Goal: Task Accomplishment & Management: Manage account settings

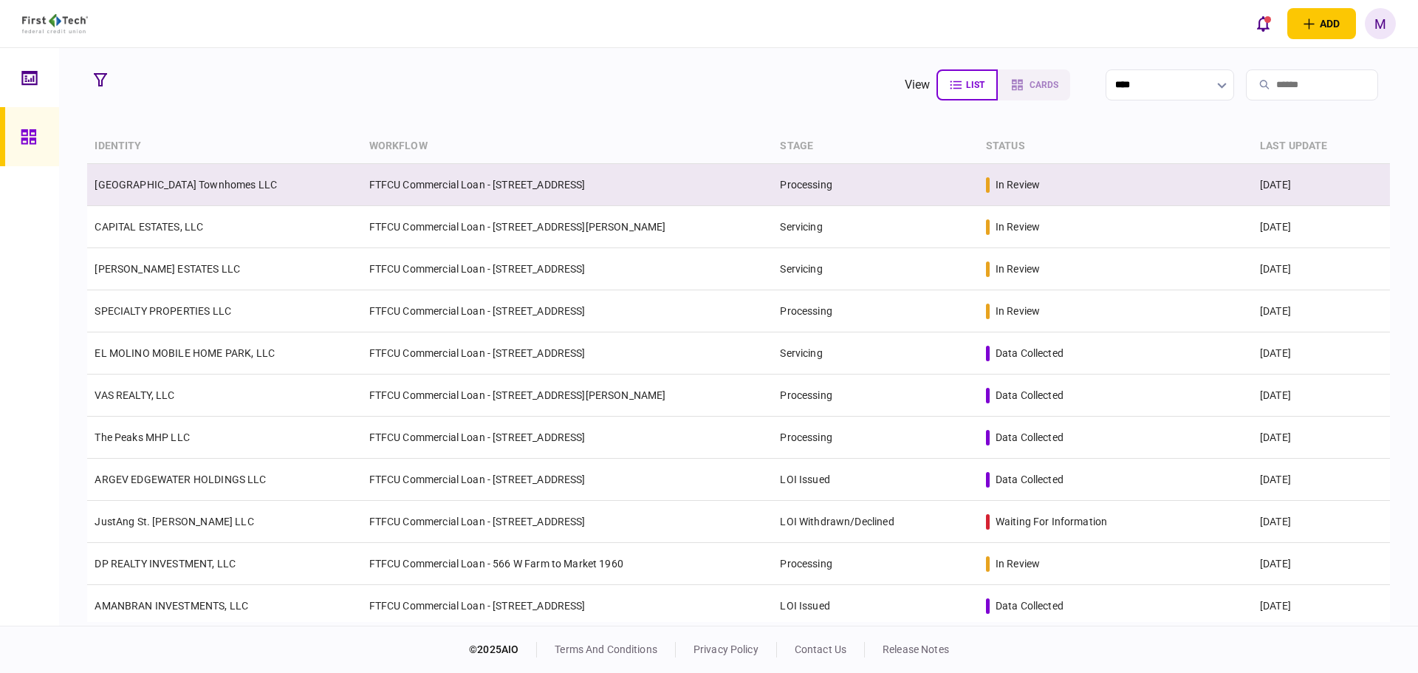
click at [257, 187] on link "[GEOGRAPHIC_DATA] Townhomes LLC" at bounding box center [186, 185] width 182 height 12
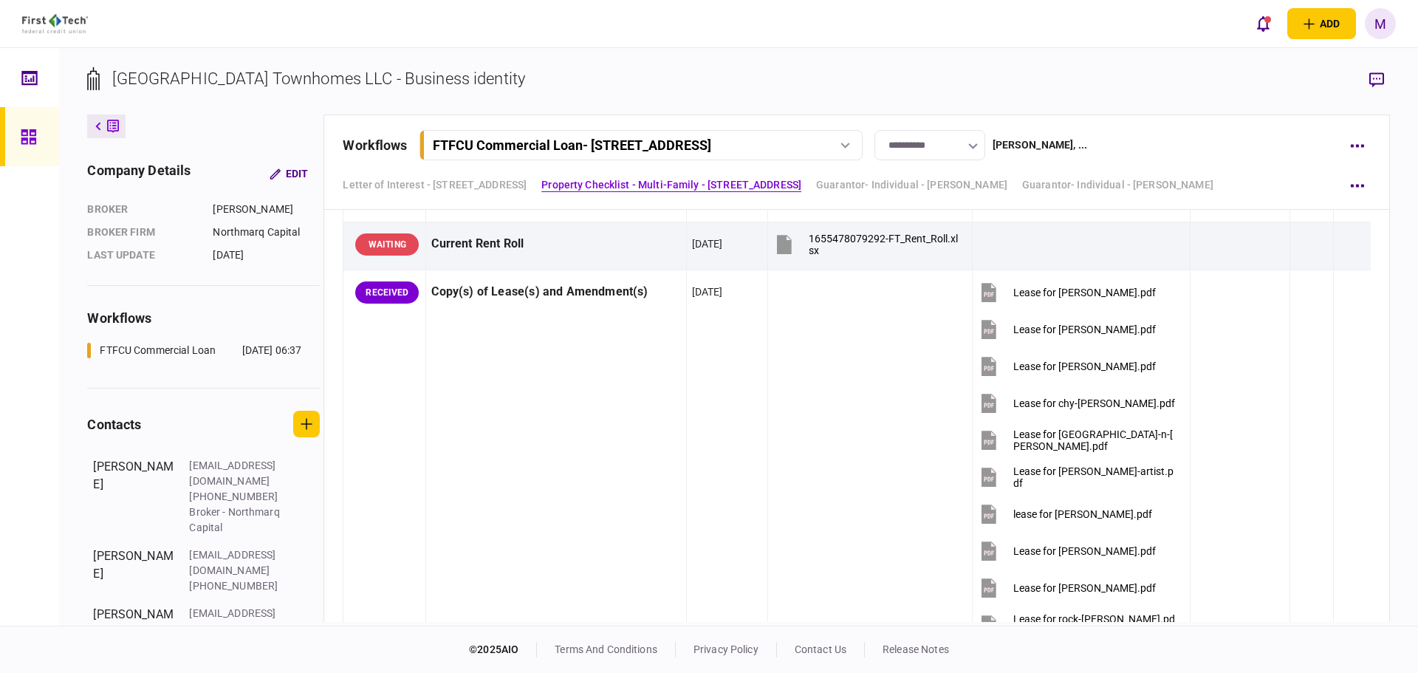
scroll to position [862, 0]
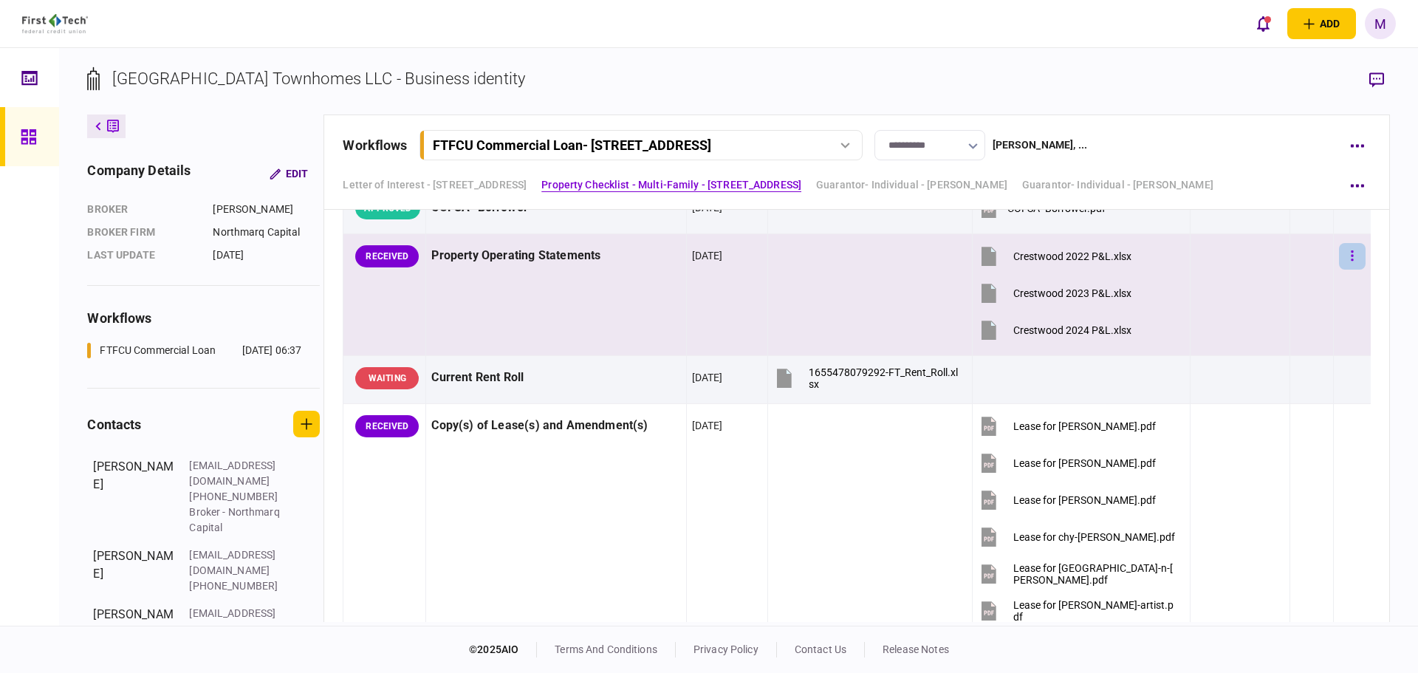
click at [1350, 255] on icon "button" at bounding box center [1351, 255] width 2 height 10
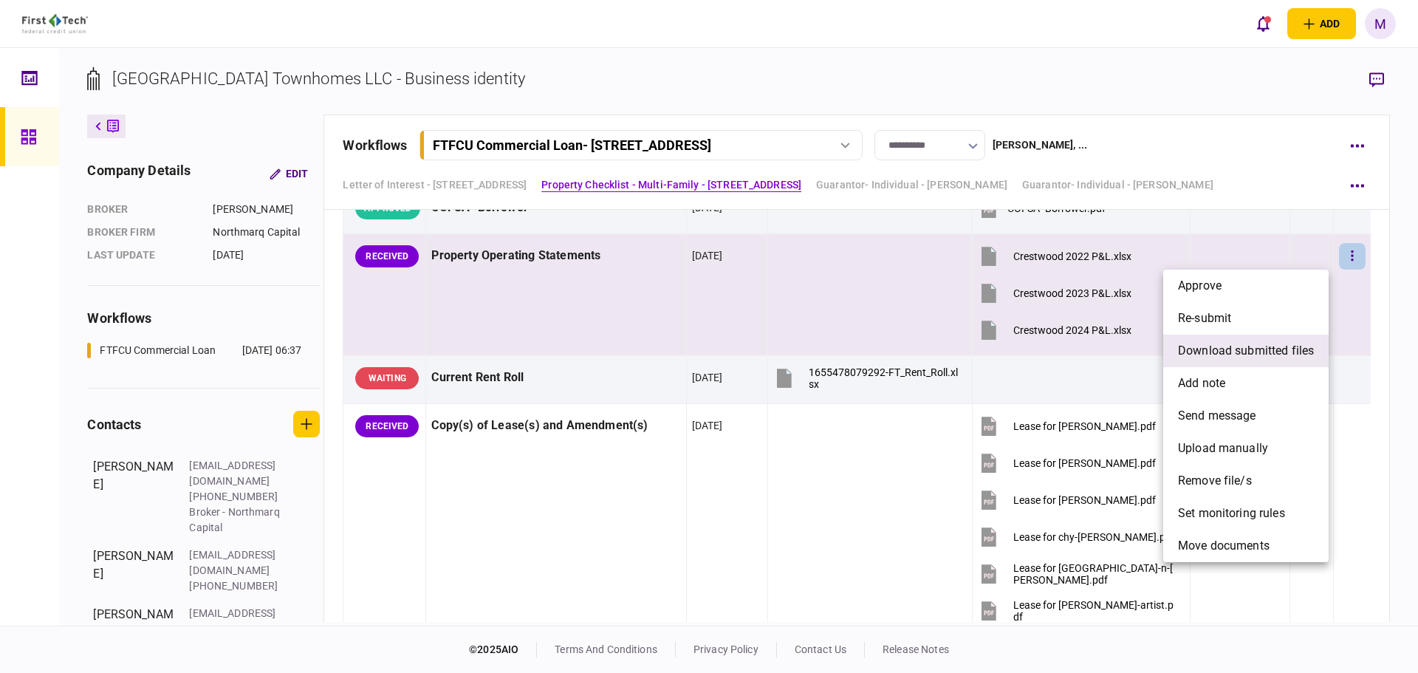
click at [1248, 359] on span "download submitted files" at bounding box center [1246, 351] width 136 height 18
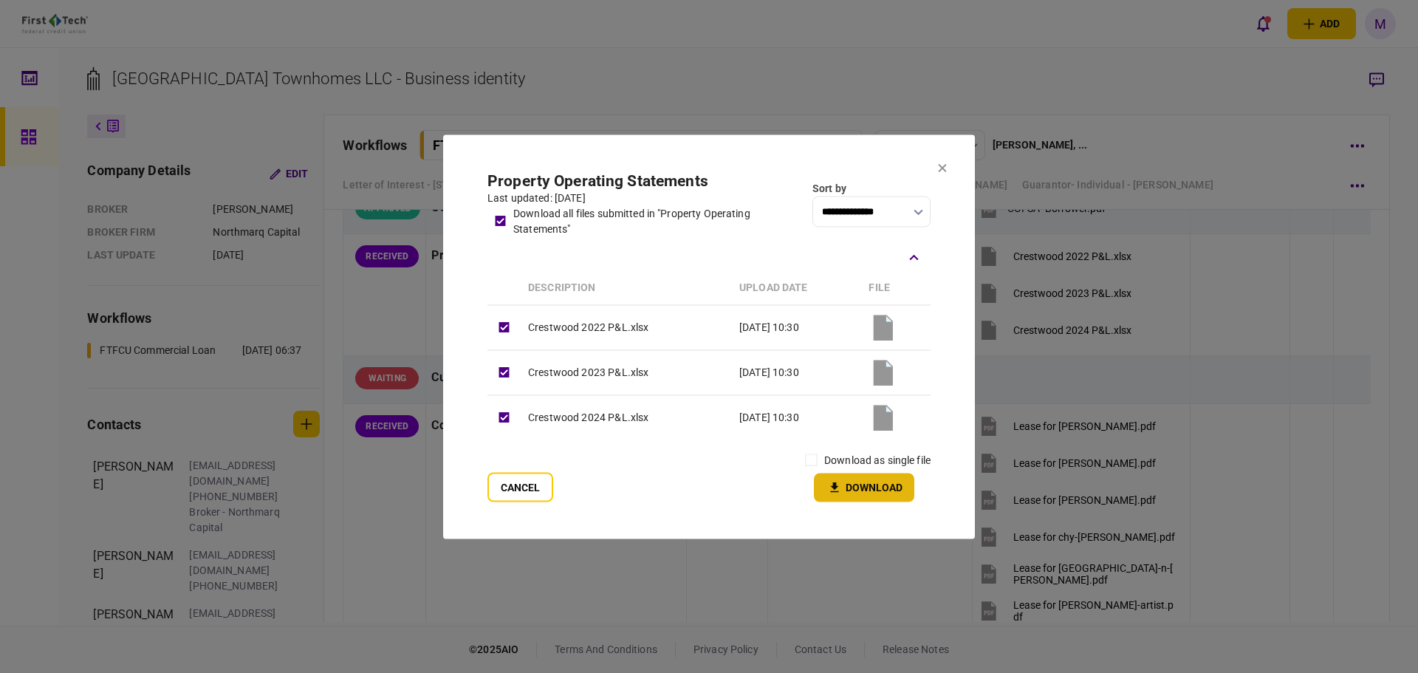
click at [856, 488] on button "Download" at bounding box center [864, 487] width 100 height 29
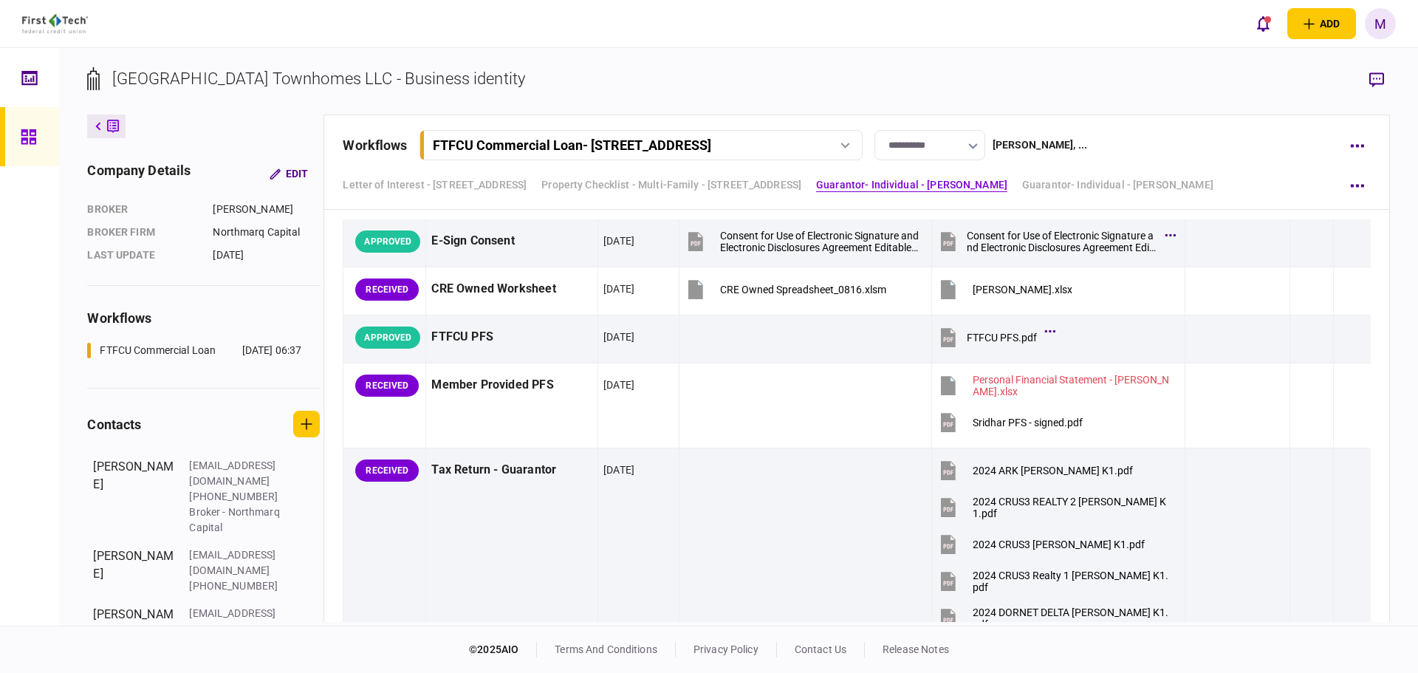
scroll to position [2322, 0]
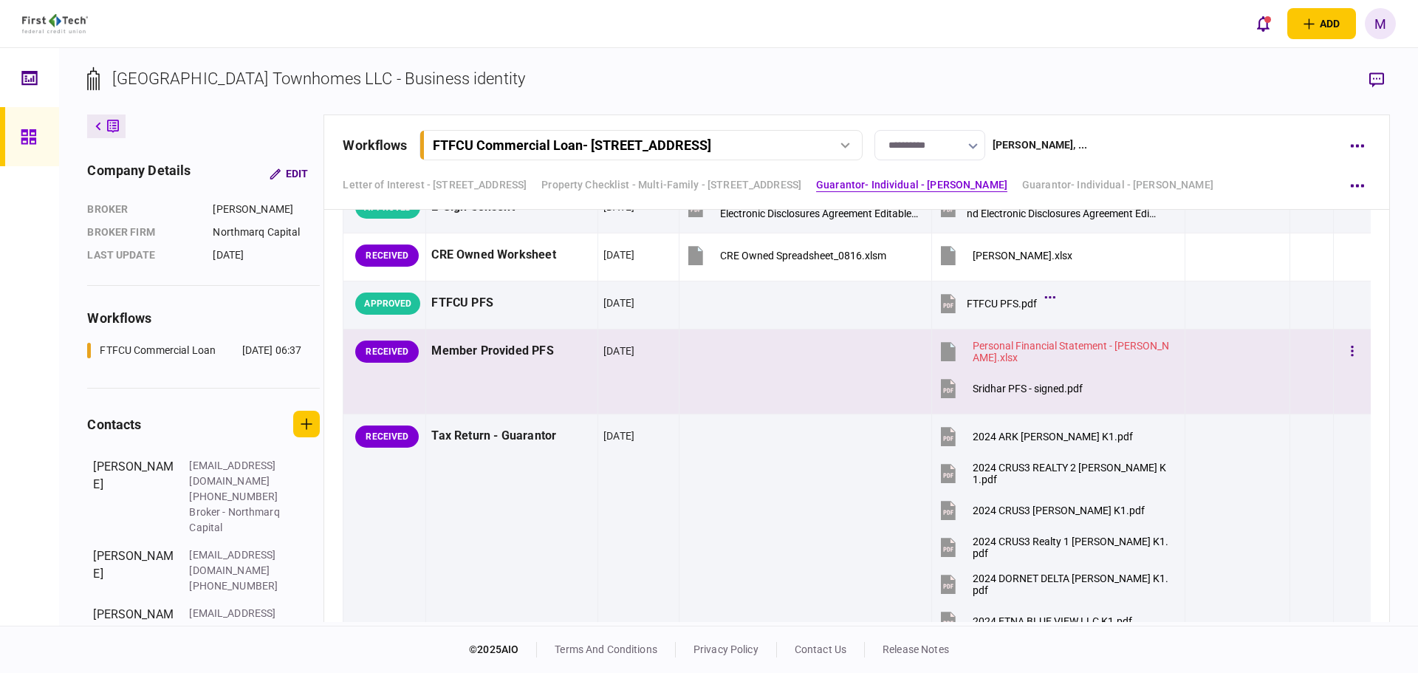
click at [941, 386] on icon at bounding box center [948, 388] width 15 height 19
click at [1350, 351] on icon "button" at bounding box center [1351, 351] width 2 height 10
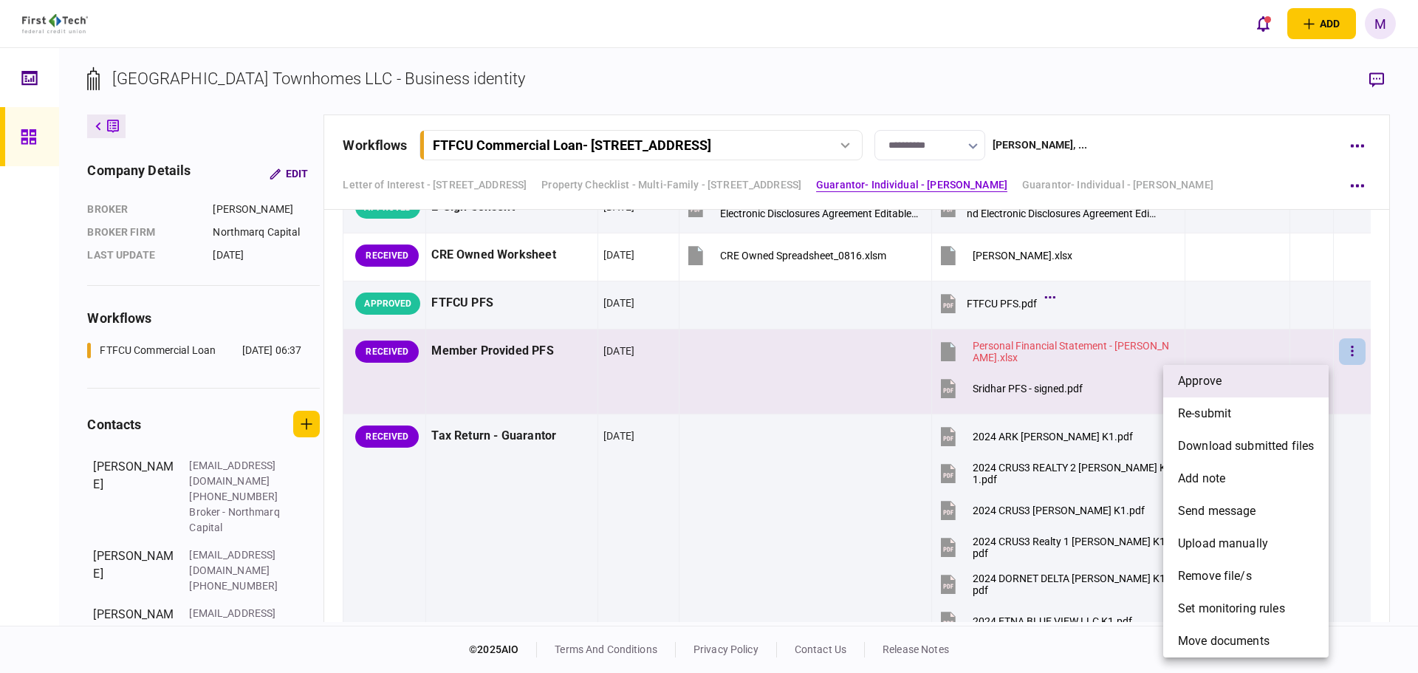
click at [1227, 377] on li "approve" at bounding box center [1245, 381] width 165 height 32
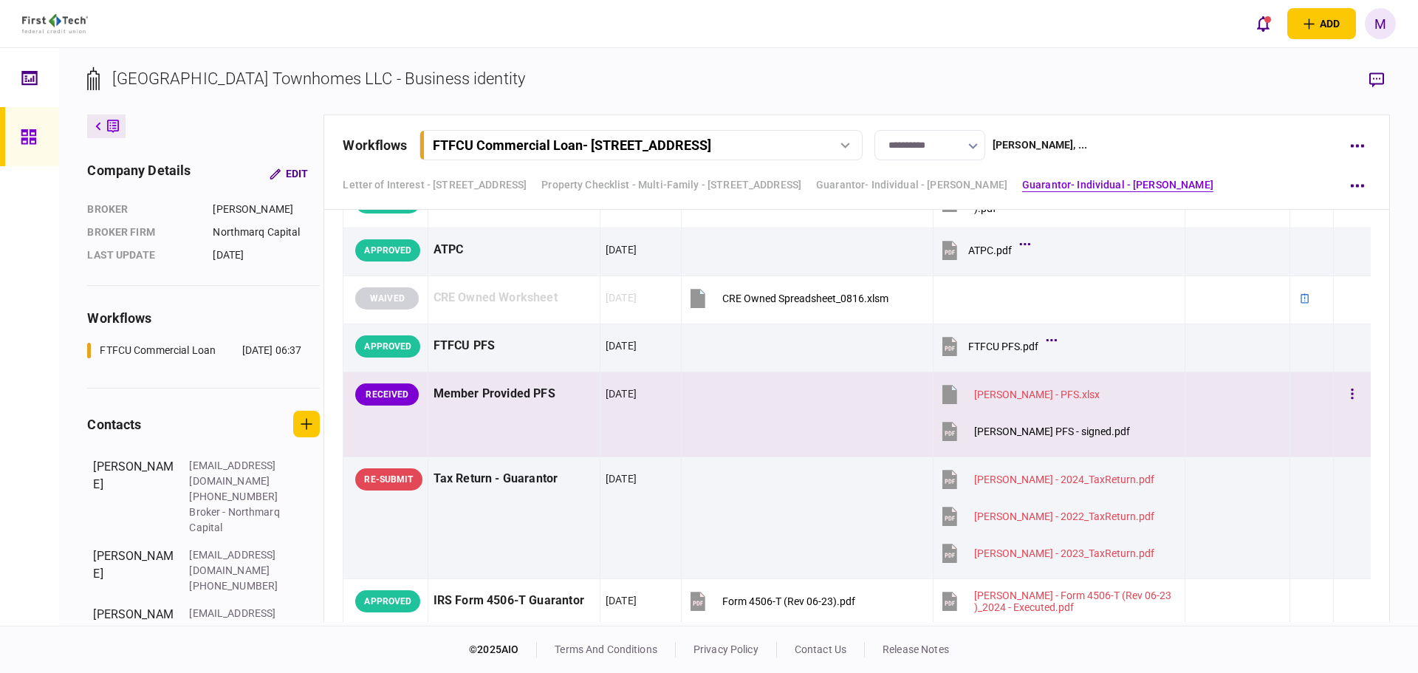
scroll to position [5250, 0]
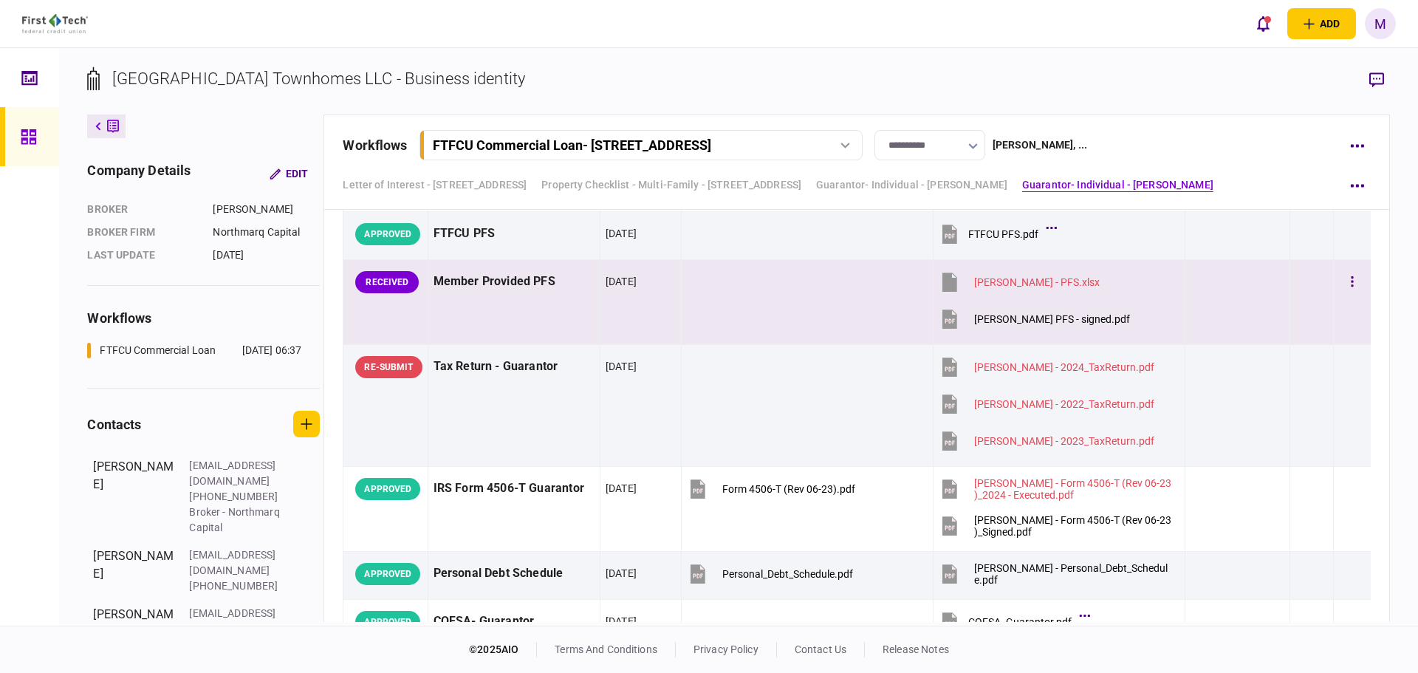
click at [942, 325] on icon at bounding box center [949, 318] width 15 height 19
click at [607, 31] on div "add business identity individual identity M M [PERSON_NAME] [EMAIL_ADDRESS][PER…" at bounding box center [709, 23] width 1418 height 47
click at [1350, 287] on icon "button" at bounding box center [1351, 282] width 3 height 14
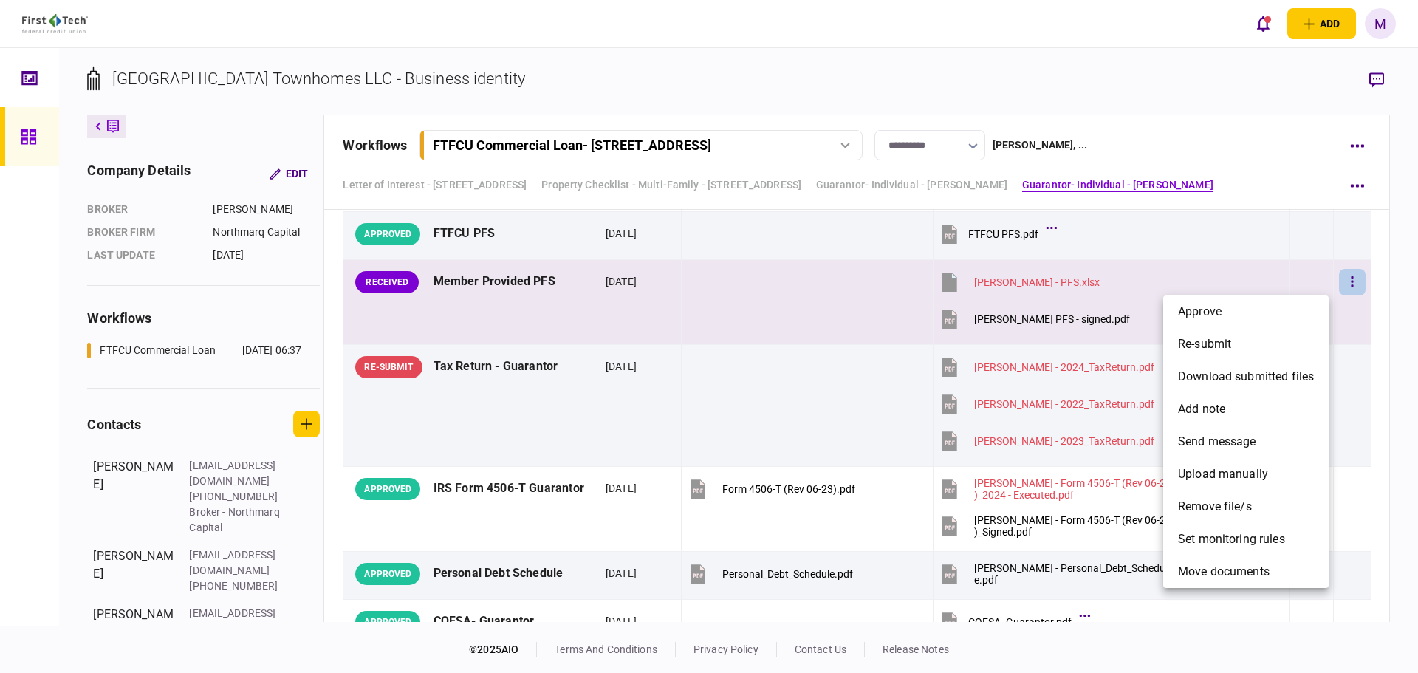
click at [1263, 302] on li "approve" at bounding box center [1245, 311] width 165 height 32
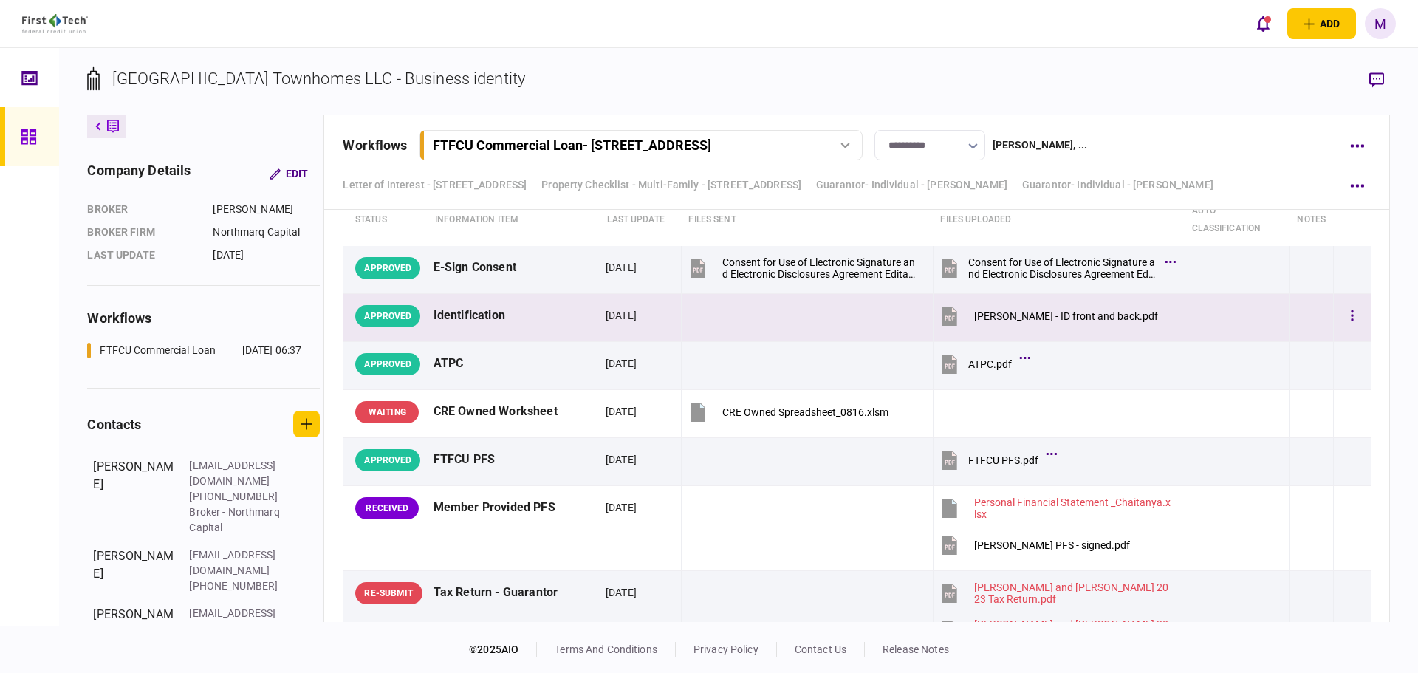
scroll to position [5940, 0]
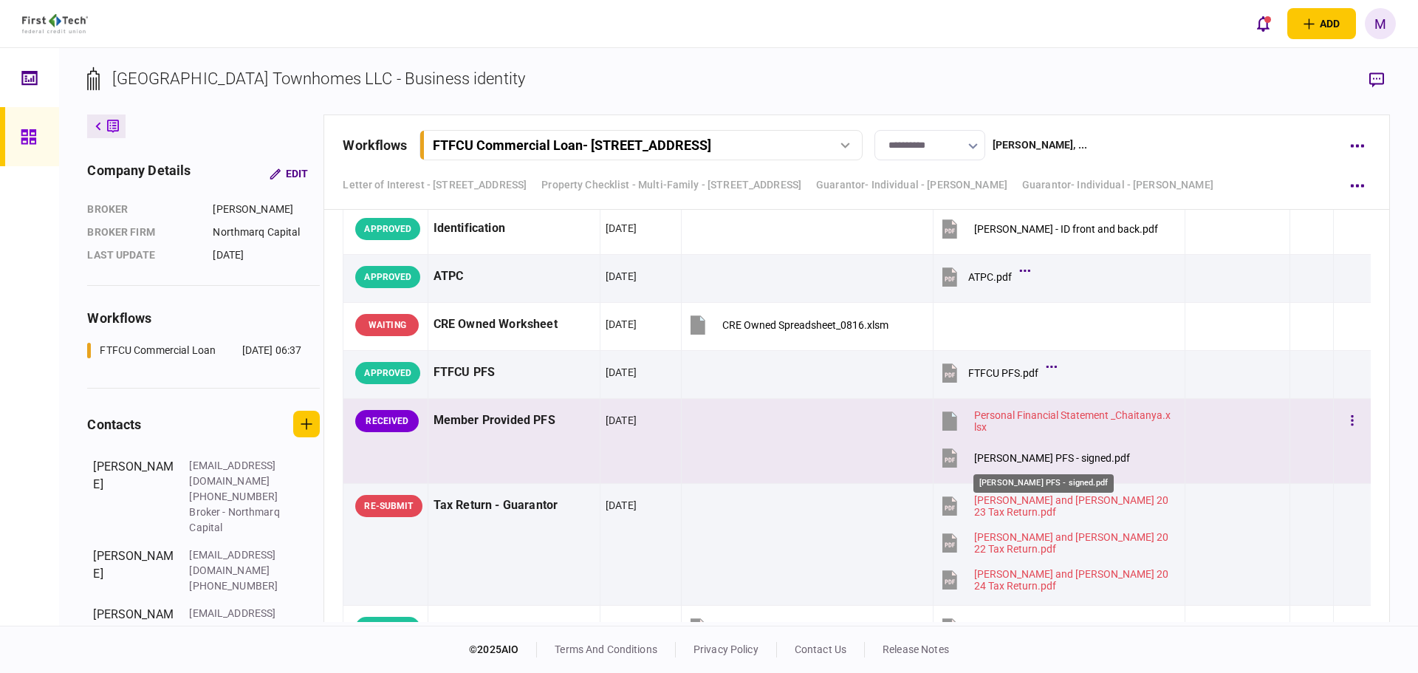
click at [966, 455] on button "[PERSON_NAME] PFS - signed.pdf" at bounding box center [1033, 457] width 191 height 33
click at [1353, 425] on button "button" at bounding box center [1352, 421] width 27 height 27
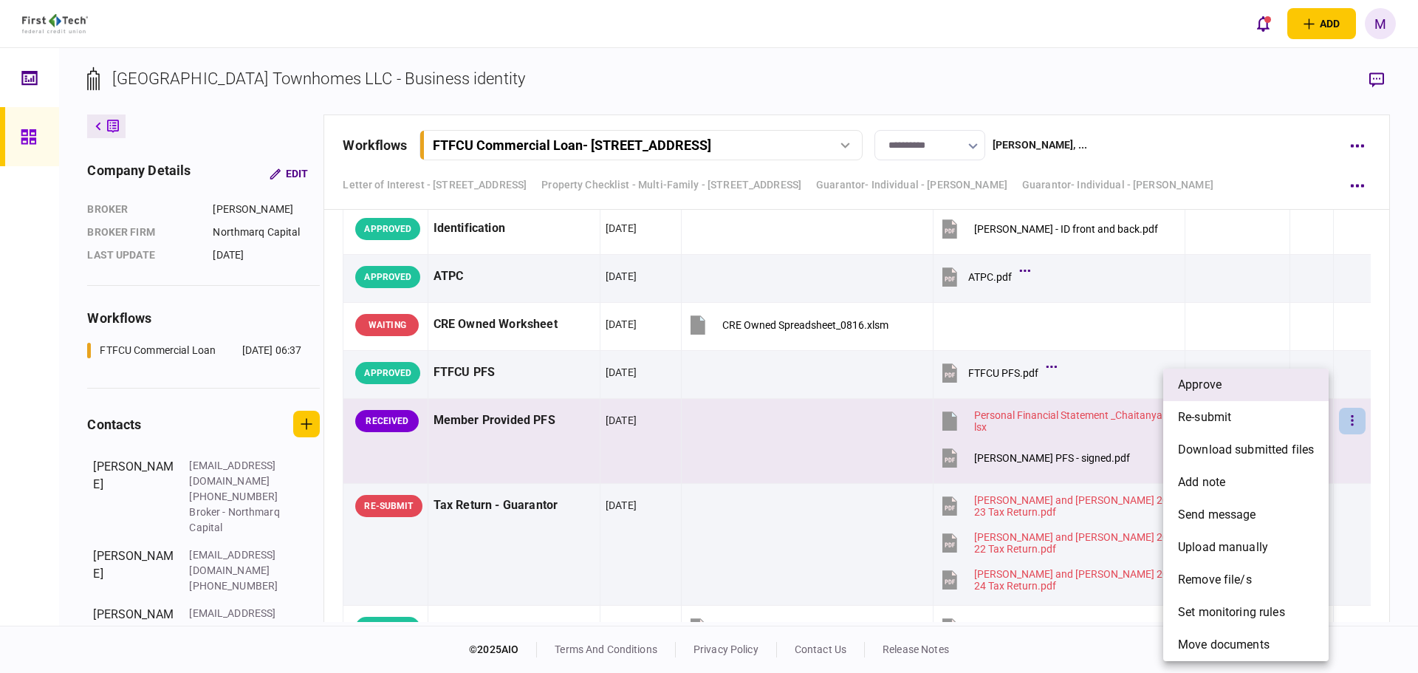
click at [1265, 389] on li "approve" at bounding box center [1245, 384] width 165 height 32
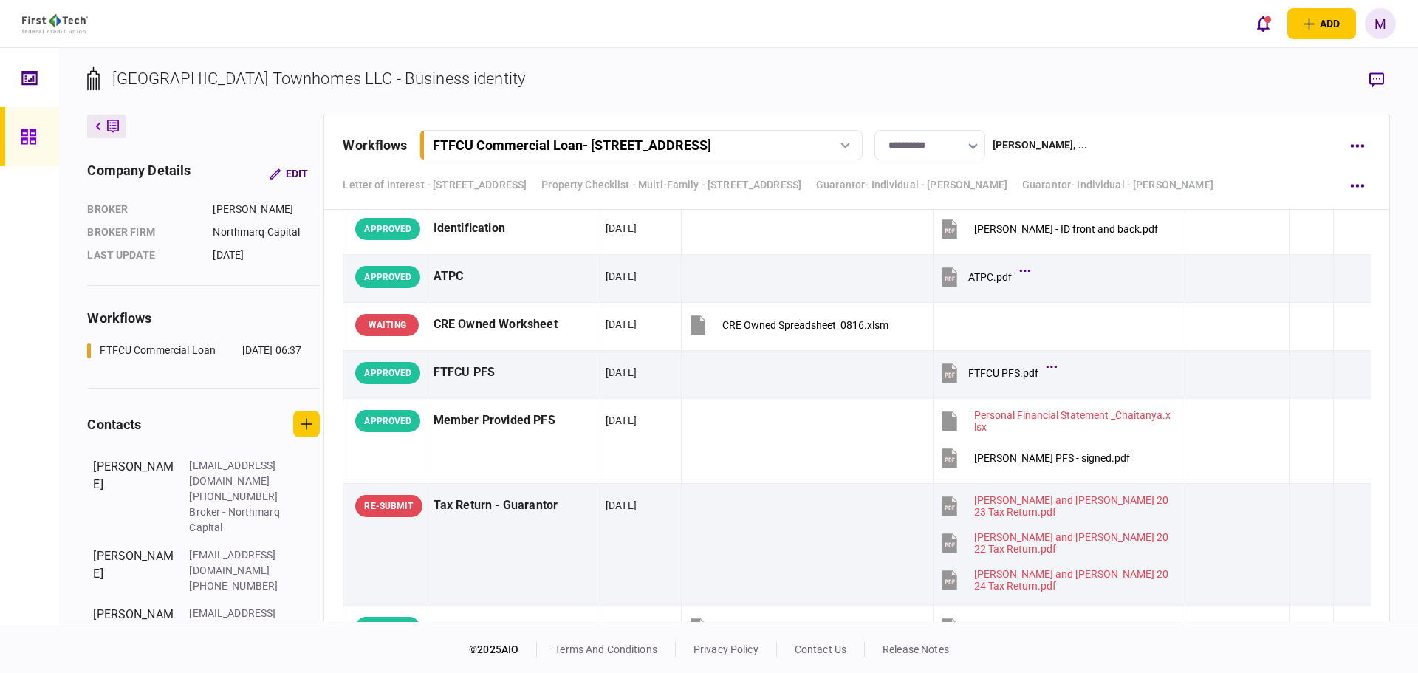
click at [1401, 320] on div "**********" at bounding box center [738, 336] width 1358 height 577
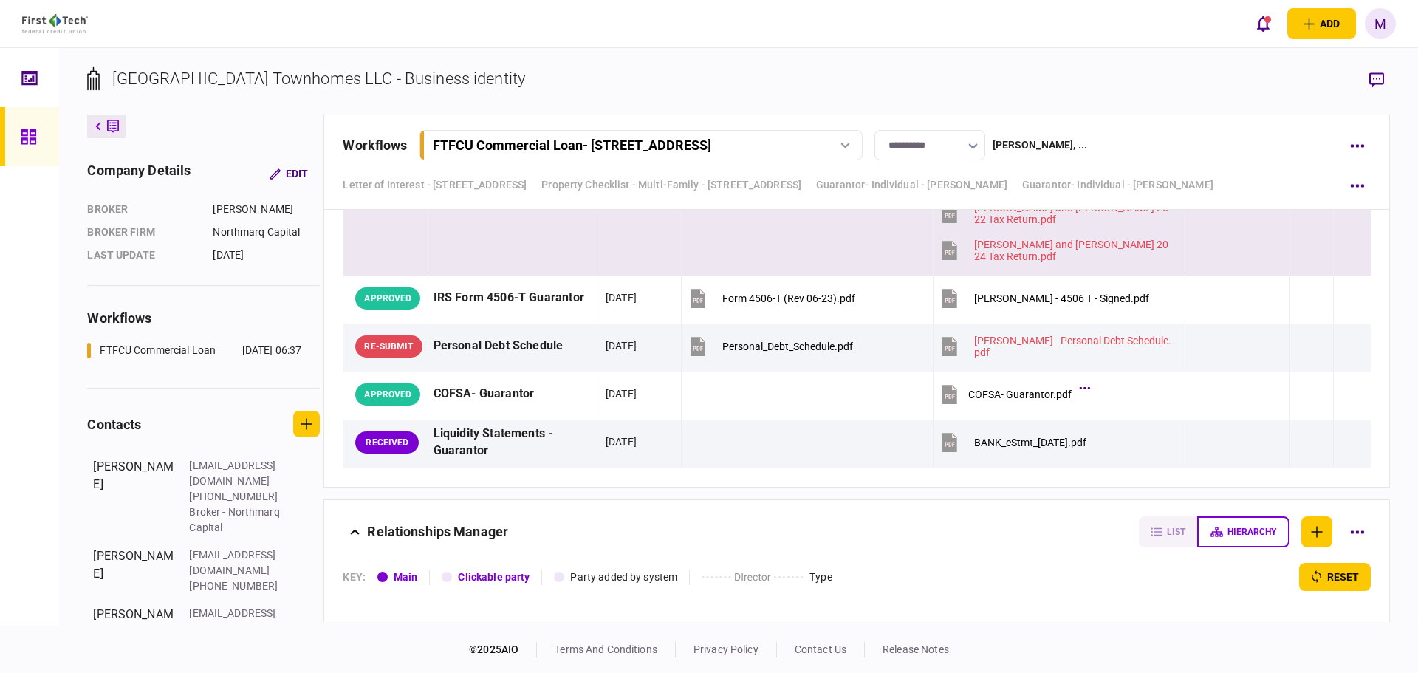
scroll to position [6284, 0]
